Goal: Communication & Community: Answer question/provide support

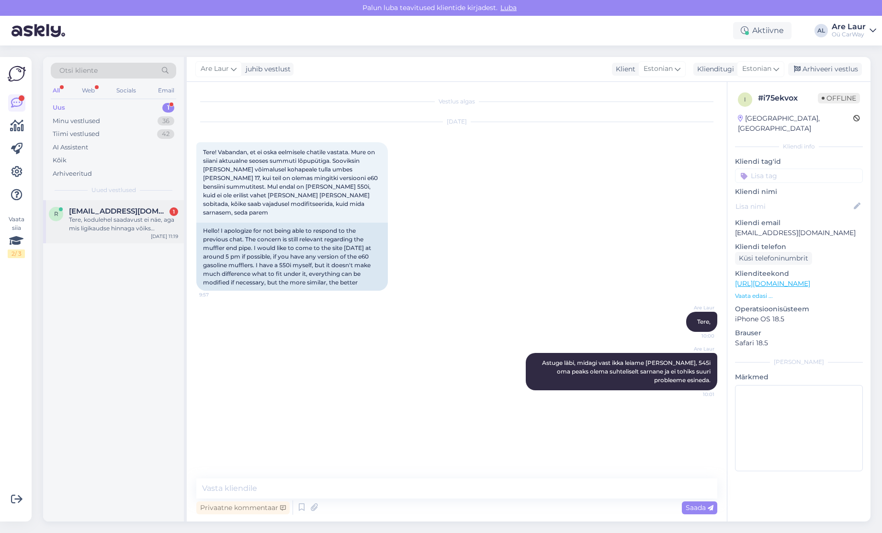
click at [100, 227] on div "Tere, kodulehel saadavust ei näe, aga mis ligikaudse hinnaga võiks arvestada E9…" at bounding box center [123, 223] width 109 height 17
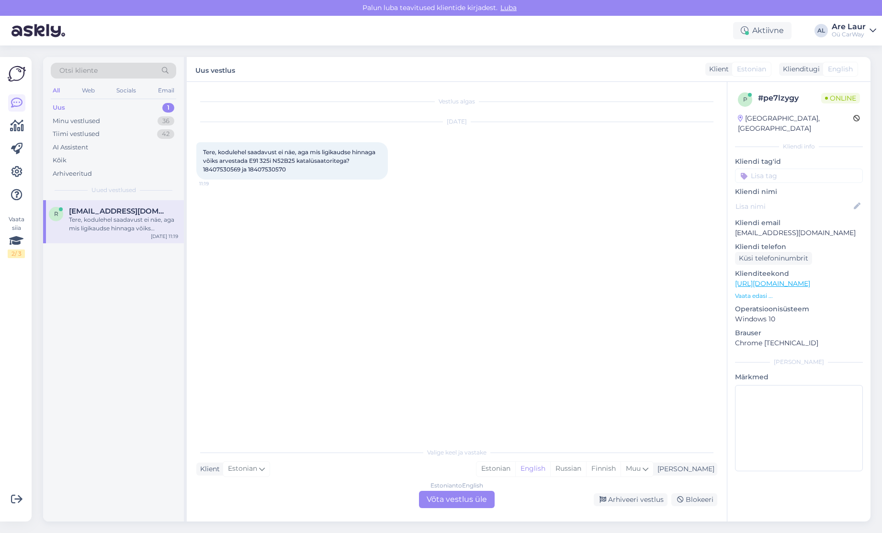
click at [451, 499] on div "Estonian to English Võta vestlus üle" at bounding box center [457, 499] width 76 height 17
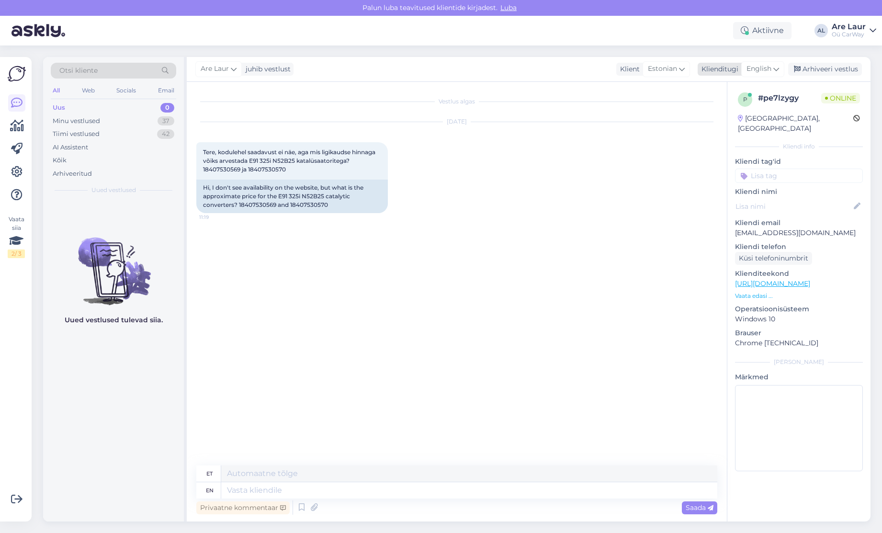
click at [760, 65] on span "English" at bounding box center [759, 69] width 25 height 11
click at [734, 108] on link "Estonian" at bounding box center [741, 111] width 105 height 15
click at [283, 491] on textarea at bounding box center [456, 488] width 521 height 20
type textarea "Tere, ei ole pakkuda selliseid asju."
click at [90, 101] on div "Uus 0" at bounding box center [113, 107] width 125 height 13
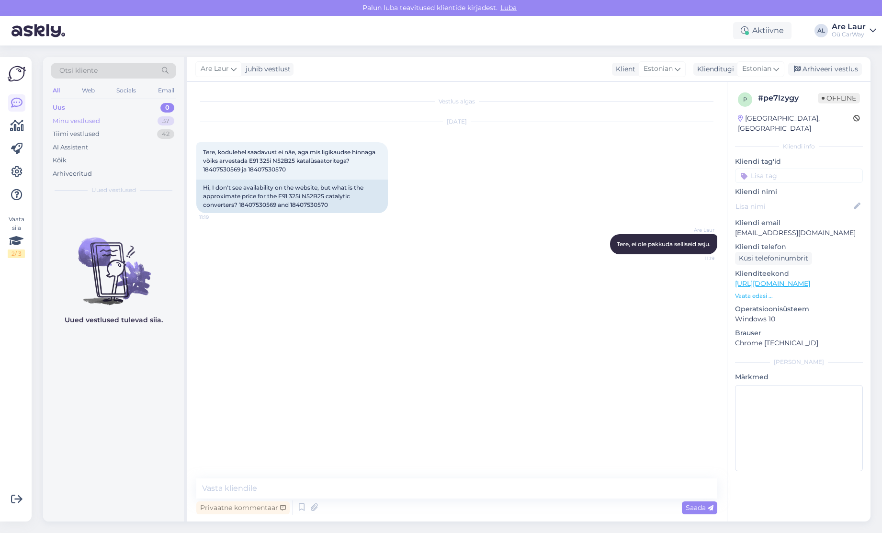
click at [66, 124] on div "Minu vestlused" at bounding box center [76, 121] width 47 height 10
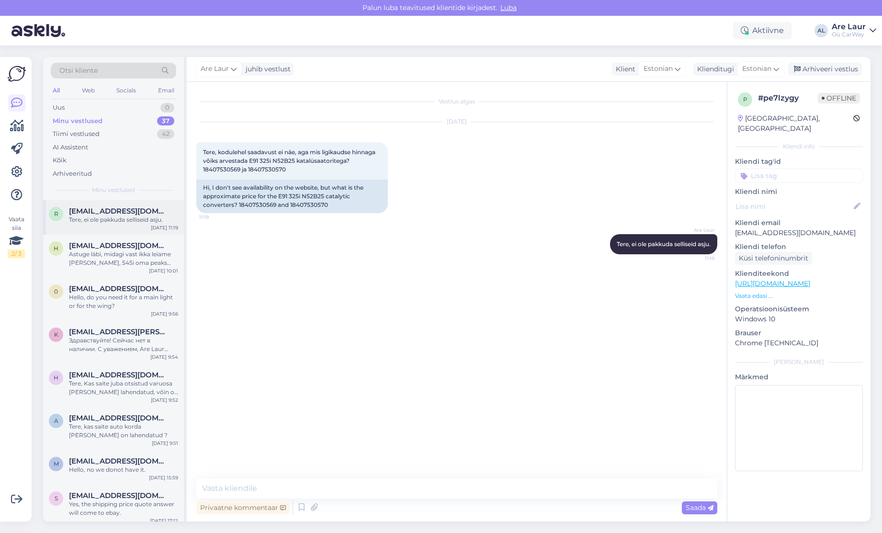
click at [95, 221] on div "Tere, ei ole pakkuda selliseid asju." at bounding box center [123, 219] width 109 height 9
click at [101, 245] on span "[EMAIL_ADDRESS][DOMAIN_NAME]" at bounding box center [119, 245] width 100 height 9
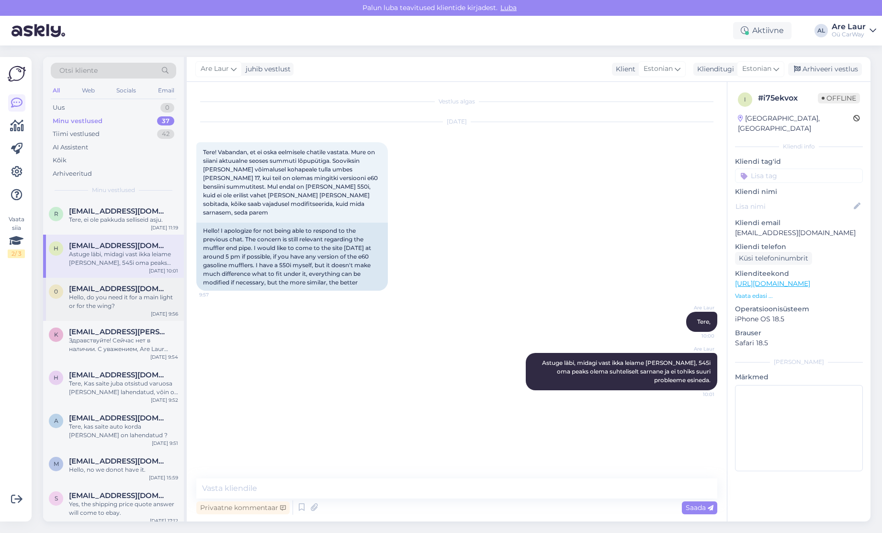
click at [110, 294] on div "Hello, do you need it for a main light or for the wing?" at bounding box center [123, 301] width 109 height 17
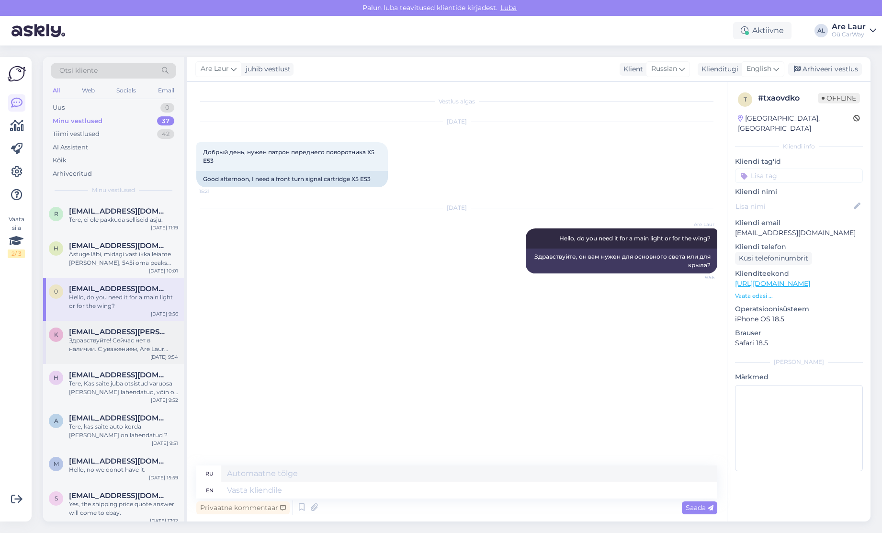
click at [113, 329] on span "[EMAIL_ADDRESS][PERSON_NAME][DOMAIN_NAME]" at bounding box center [119, 332] width 100 height 9
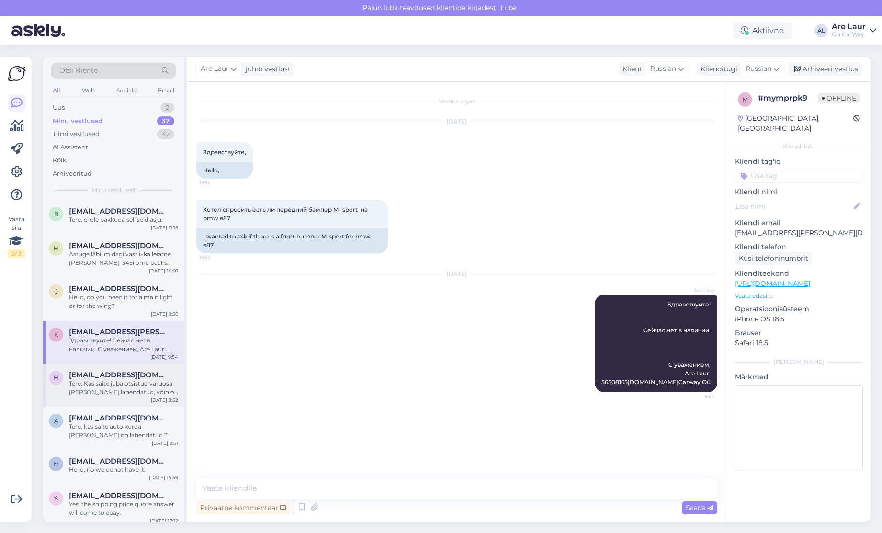
click at [115, 373] on span "[EMAIL_ADDRESS][DOMAIN_NAME]" at bounding box center [119, 375] width 100 height 9
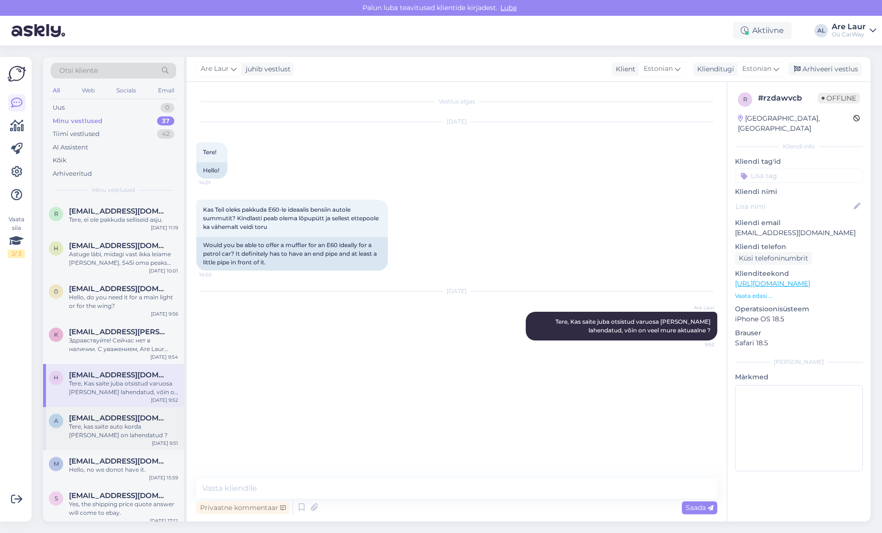
click at [111, 410] on div "a [EMAIL_ADDRESS][DOMAIN_NAME] Tere, kas saite auto korda [PERSON_NAME] on lahe…" at bounding box center [113, 428] width 141 height 43
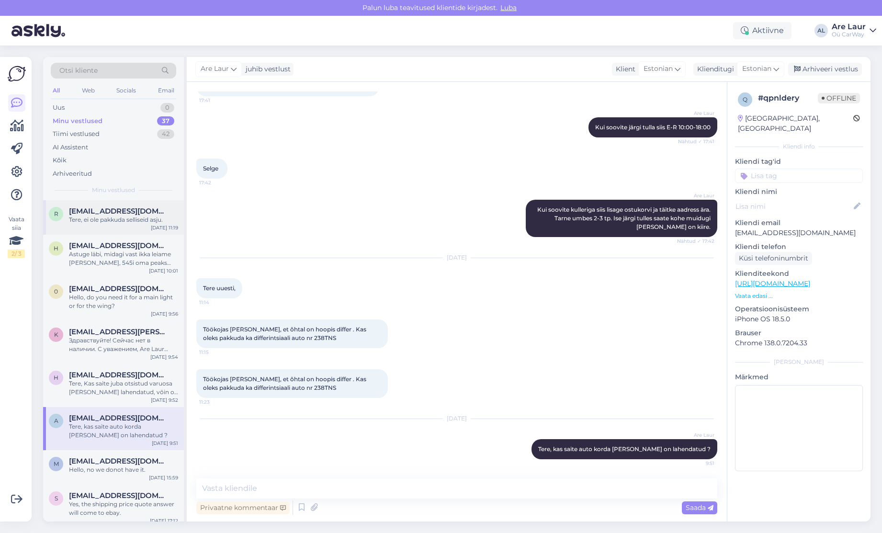
click at [115, 214] on span "[EMAIL_ADDRESS][DOMAIN_NAME]" at bounding box center [119, 211] width 100 height 9
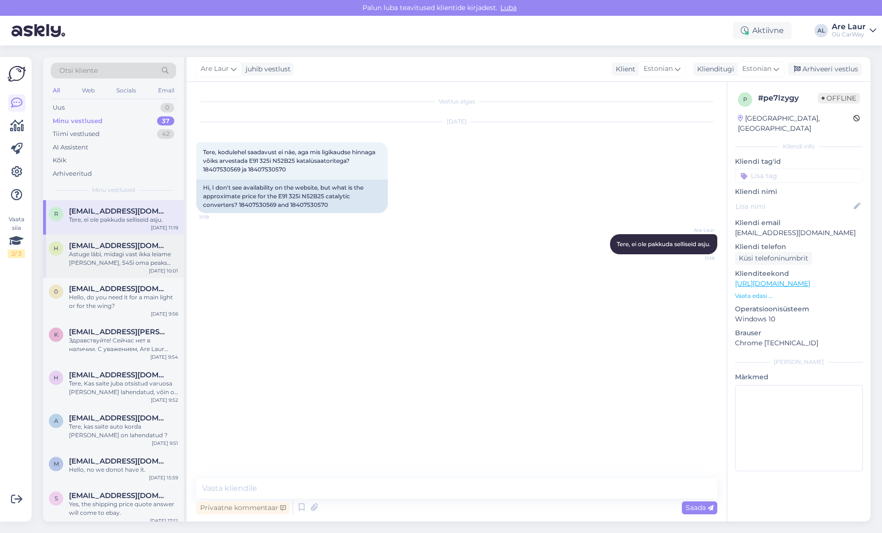
click at [116, 247] on span "[EMAIL_ADDRESS][DOMAIN_NAME]" at bounding box center [119, 245] width 100 height 9
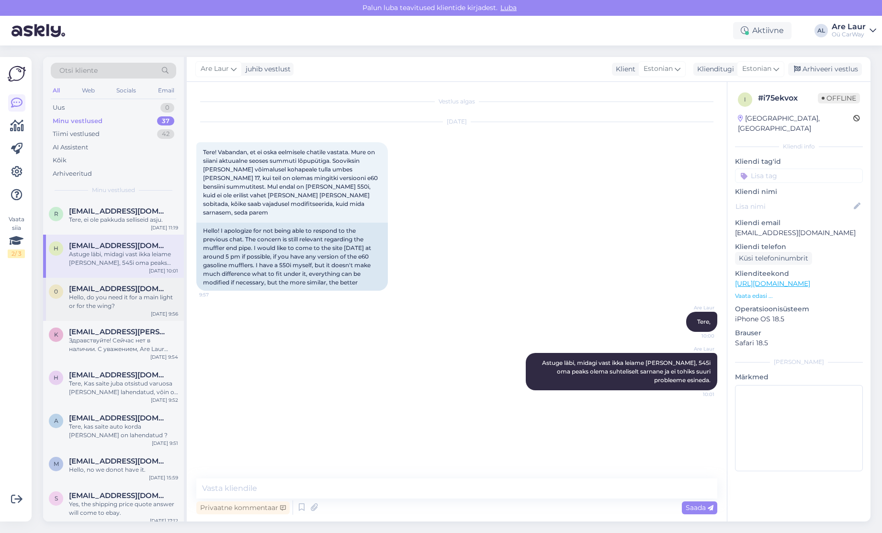
click at [116, 299] on div "Hello, do you need it for a main light or for the wing?" at bounding box center [123, 301] width 109 height 17
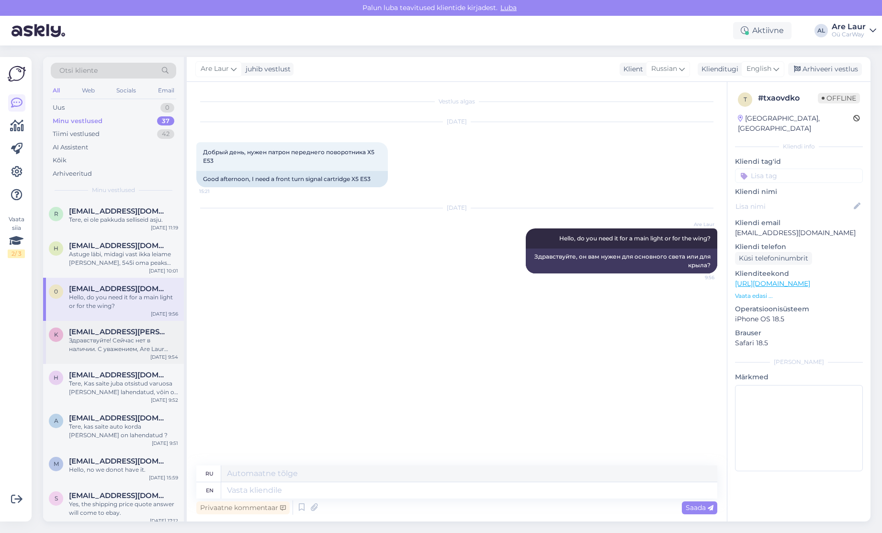
click at [112, 328] on span "[EMAIL_ADDRESS][PERSON_NAME][DOMAIN_NAME]" at bounding box center [119, 332] width 100 height 9
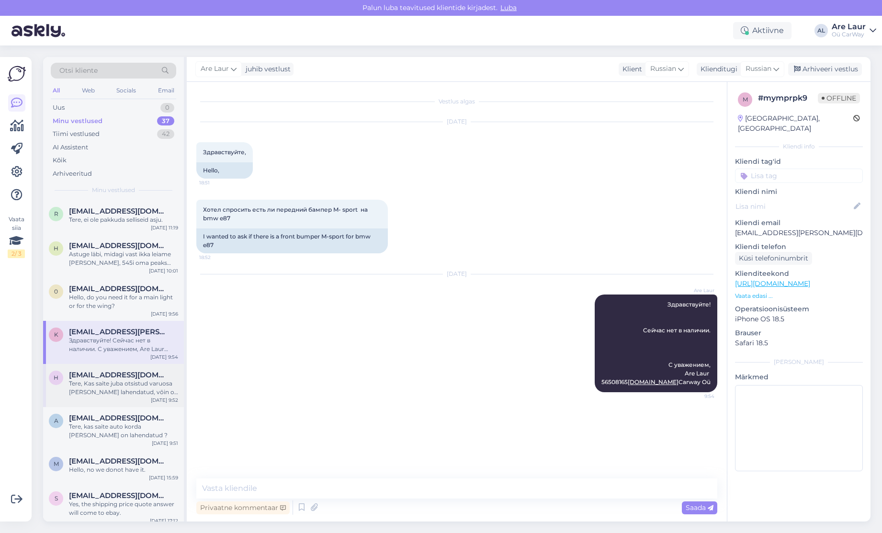
click at [102, 386] on div "Tere, Kas saite juba otsistud varuosa [PERSON_NAME] lahendatud, võin on veel mu…" at bounding box center [123, 387] width 109 height 17
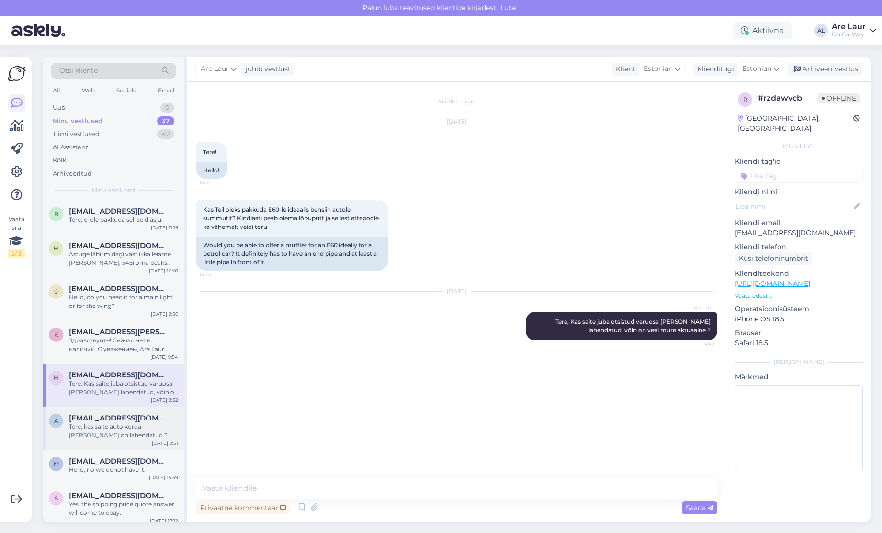
click at [105, 414] on span "[EMAIL_ADDRESS][DOMAIN_NAME]" at bounding box center [119, 418] width 100 height 9
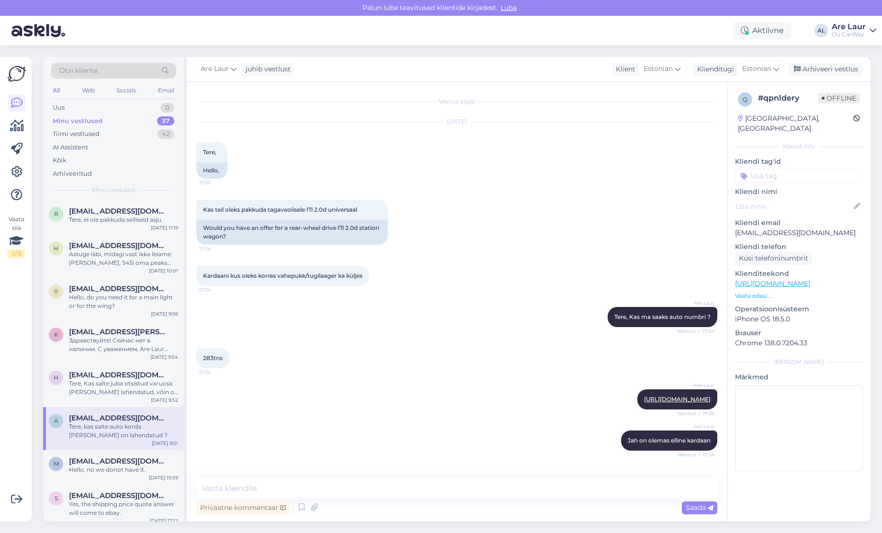
scroll to position [487, 0]
